Goal: Transaction & Acquisition: Book appointment/travel/reservation

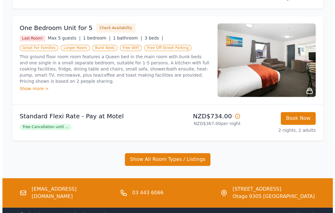
scroll to position [531, 0]
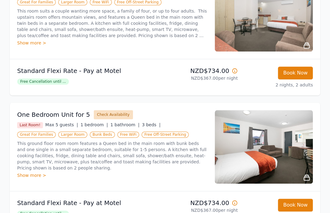
click at [112, 115] on button "Check Availability" at bounding box center [113, 114] width 39 height 9
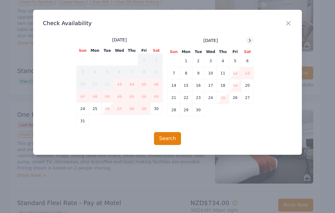
click at [249, 42] on icon at bounding box center [249, 40] width 5 height 5
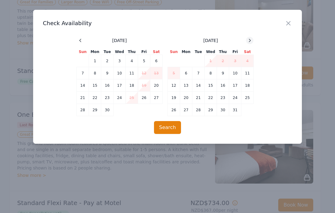
click at [249, 42] on icon at bounding box center [249, 40] width 5 height 5
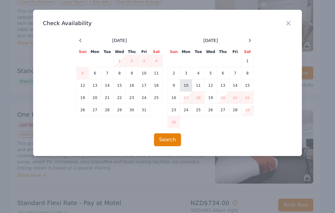
click at [188, 87] on td "10" at bounding box center [186, 85] width 12 height 12
click at [210, 84] on td "12" at bounding box center [211, 85] width 12 height 12
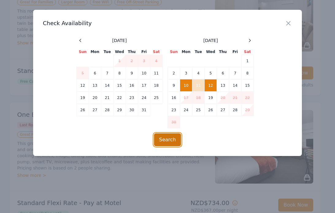
click at [168, 138] on button "Search" at bounding box center [167, 139] width 27 height 13
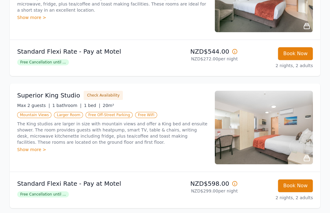
scroll to position [101, 0]
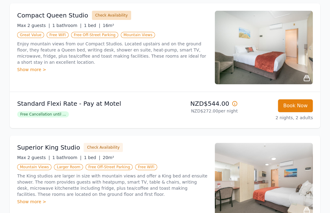
click at [108, 14] on button "Check Availability" at bounding box center [111, 15] width 39 height 9
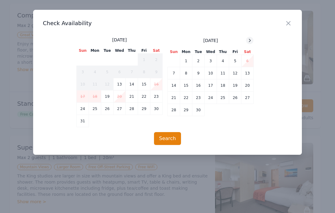
click at [249, 41] on icon at bounding box center [249, 40] width 5 height 5
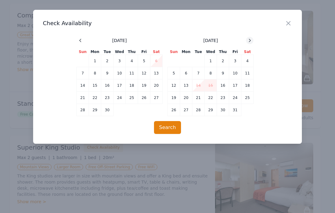
click at [249, 41] on icon at bounding box center [249, 40] width 5 height 5
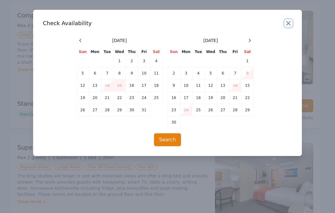
click at [287, 27] on icon "button" at bounding box center [288, 23] width 7 height 7
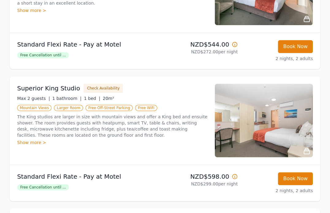
scroll to position [162, 0]
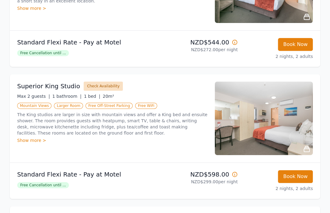
click at [98, 89] on button "Check Availability" at bounding box center [103, 86] width 39 height 9
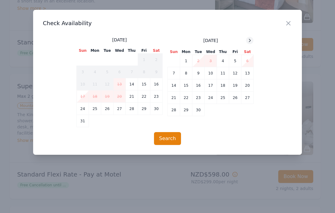
click at [248, 40] on icon at bounding box center [249, 40] width 5 height 5
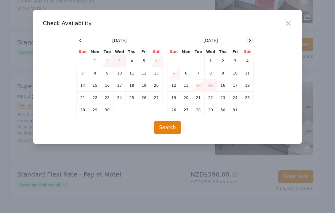
click at [248, 40] on icon at bounding box center [249, 40] width 5 height 5
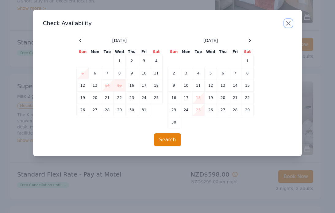
click at [288, 23] on icon "button" at bounding box center [289, 23] width 4 height 4
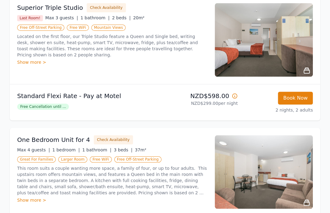
scroll to position [346, 0]
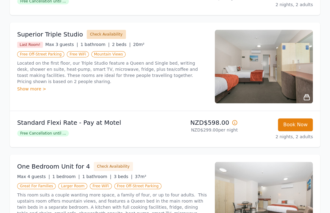
click at [100, 36] on button "Check Availability" at bounding box center [106, 34] width 39 height 9
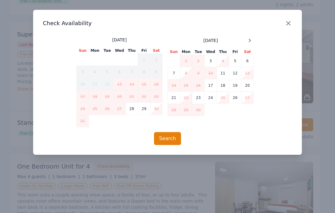
click at [285, 24] on icon "button" at bounding box center [288, 23] width 7 height 7
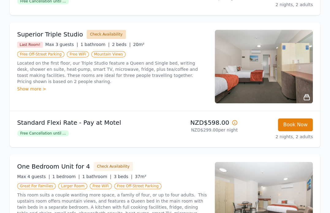
click at [98, 35] on button "Check Availability" at bounding box center [106, 34] width 39 height 9
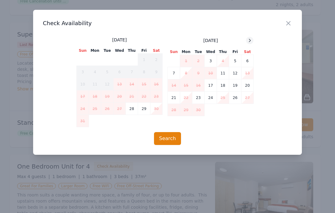
click at [248, 41] on icon at bounding box center [249, 40] width 5 height 5
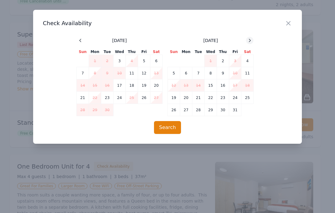
click at [248, 41] on icon at bounding box center [249, 40] width 5 height 5
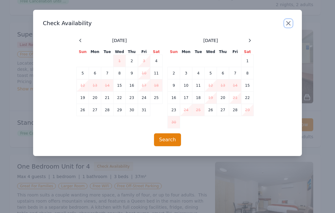
click at [286, 22] on icon "button" at bounding box center [288, 23] width 7 height 7
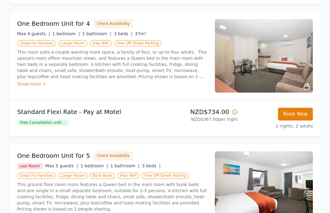
scroll to position [500, 0]
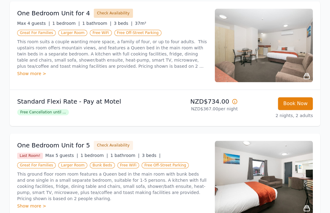
click at [101, 14] on button "Check Availability" at bounding box center [113, 13] width 39 height 9
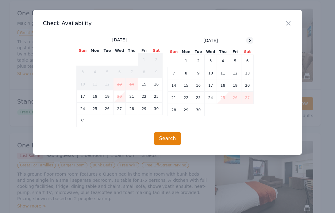
click at [249, 42] on icon at bounding box center [249, 40] width 5 height 5
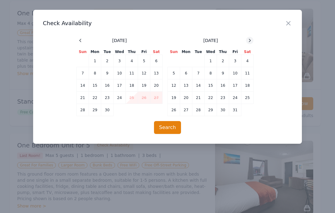
click at [249, 42] on icon at bounding box center [249, 40] width 5 height 5
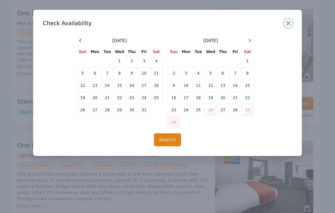
click at [285, 24] on icon "button" at bounding box center [288, 23] width 7 height 7
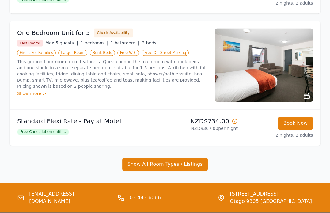
scroll to position [623, 0]
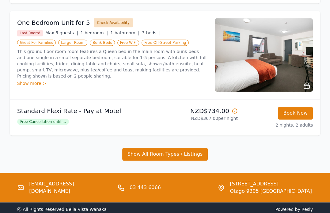
click at [109, 22] on button "Check Availability" at bounding box center [113, 22] width 39 height 9
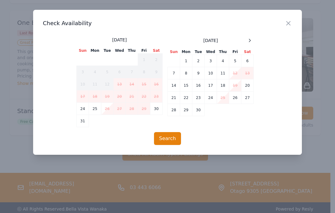
click at [292, 24] on div "Close" at bounding box center [293, 19] width 17 height 19
click at [289, 24] on icon "button" at bounding box center [289, 23] width 4 height 4
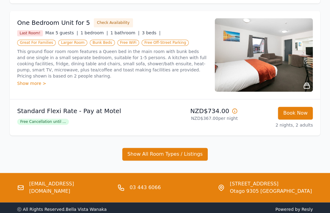
click at [289, 24] on div "Close" at bounding box center [283, 23] width 16 height 18
click at [104, 22] on button "Check Availability" at bounding box center [113, 22] width 39 height 9
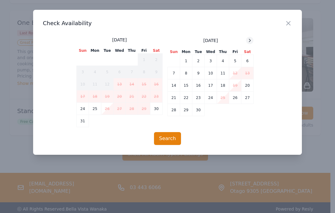
click at [249, 40] on icon at bounding box center [249, 40] width 5 height 5
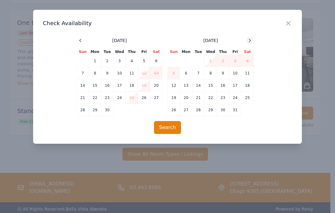
click at [249, 40] on icon at bounding box center [249, 40] width 5 height 5
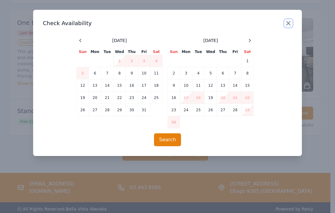
click at [288, 22] on icon "button" at bounding box center [288, 23] width 7 height 7
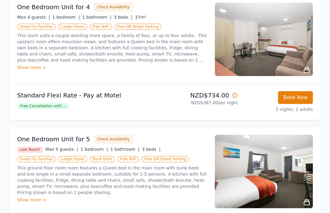
scroll to position [583, 0]
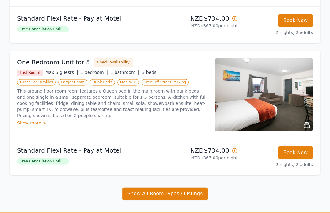
click at [259, 115] on img at bounding box center [264, 95] width 98 height 74
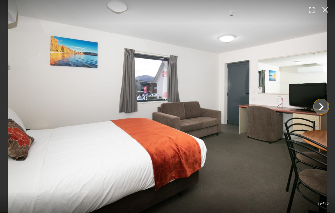
click at [318, 107] on icon "Show slide 2 of 12" at bounding box center [321, 106] width 15 height 15
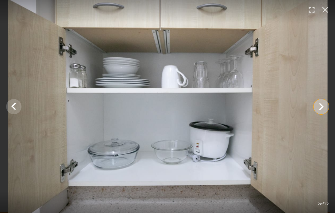
click at [318, 107] on icon "Show slide 3 of 12" at bounding box center [321, 106] width 15 height 15
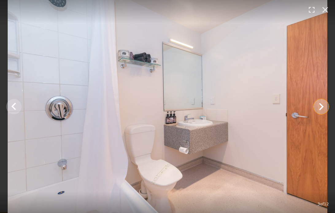
click at [318, 107] on icon "Show slide 4 of 12" at bounding box center [321, 106] width 15 height 15
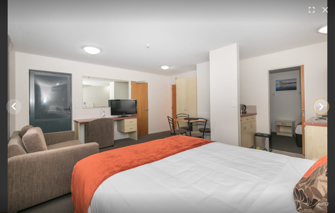
click at [318, 107] on icon "Show slide 5 of 12" at bounding box center [321, 106] width 15 height 15
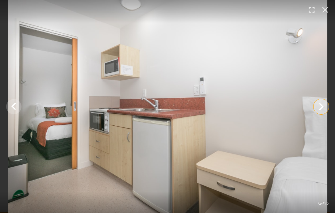
click at [323, 109] on icon "Show slide 6 of 12" at bounding box center [321, 106] width 15 height 15
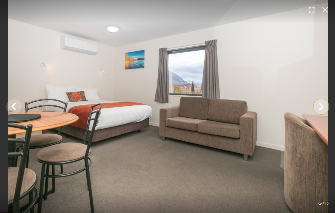
click at [323, 109] on icon "Show slide 7 of 12" at bounding box center [321, 106] width 15 height 15
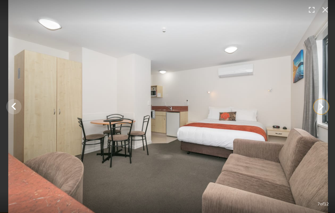
click at [323, 109] on icon "Show slide 8 of 12" at bounding box center [321, 106] width 15 height 15
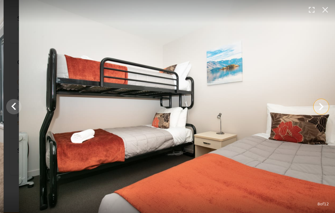
click at [323, 109] on icon "Show slide 9 of 12" at bounding box center [321, 106] width 15 height 15
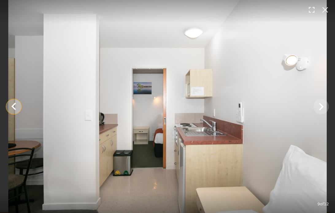
click at [20, 105] on icon "Show slide 8 of 12" at bounding box center [13, 106] width 15 height 15
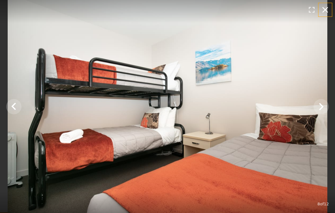
click at [327, 9] on icon "button" at bounding box center [325, 10] width 10 height 10
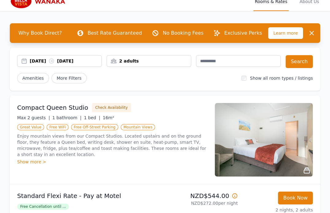
scroll to position [0, 0]
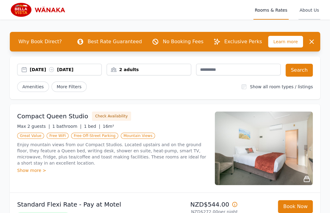
click at [307, 16] on span "About Us" at bounding box center [310, 10] width 22 height 20
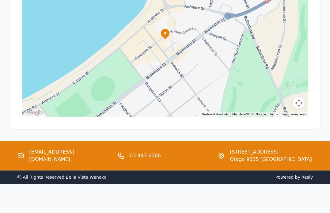
scroll to position [360, 0]
drag, startPoint x: 84, startPoint y: 157, endPoint x: 30, endPoint y: 160, distance: 54.4
click at [30, 160] on div "[EMAIL_ADDRESS][DOMAIN_NAME]" at bounding box center [64, 156] width 95 height 15
copy link "[EMAIL_ADDRESS][DOMAIN_NAME]"
